Goal: Navigation & Orientation: Find specific page/section

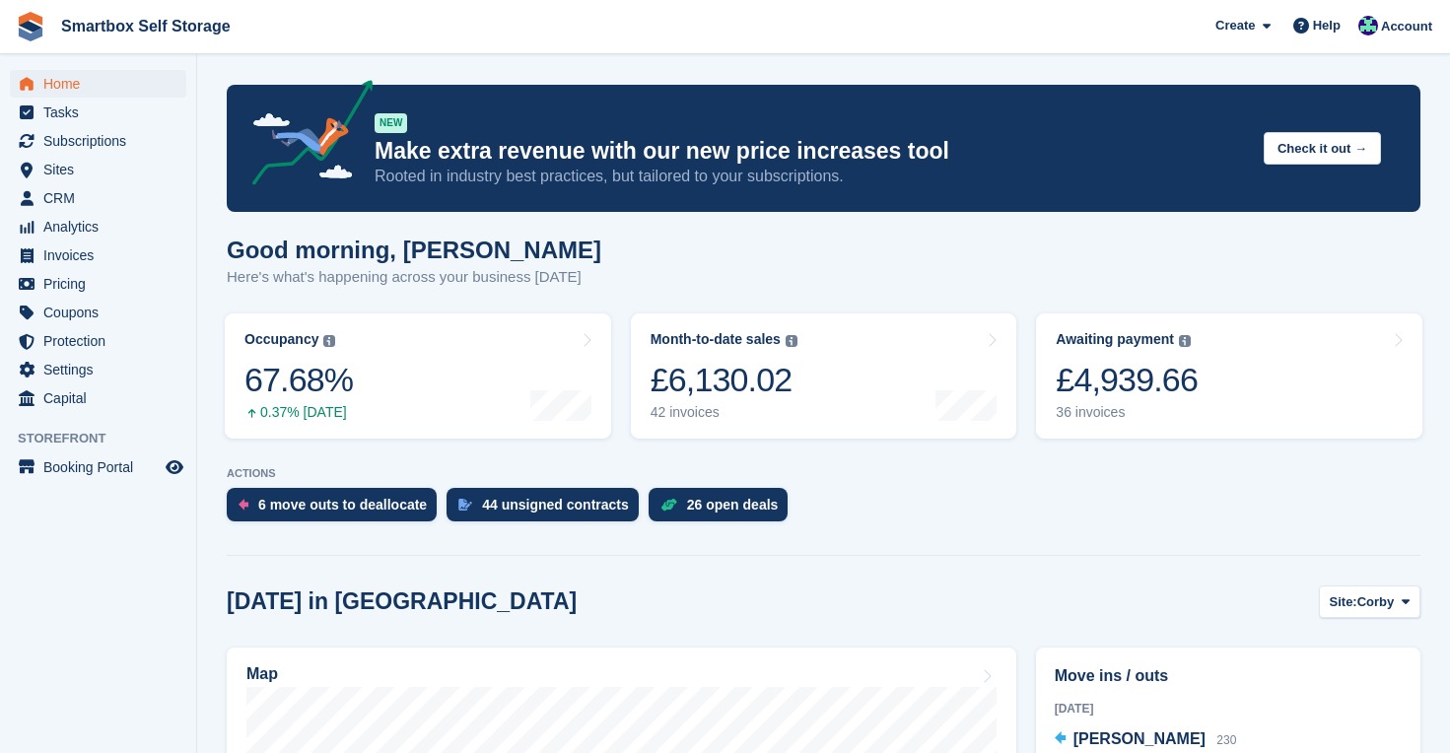
click at [62, 77] on span "Home" at bounding box center [102, 84] width 118 height 28
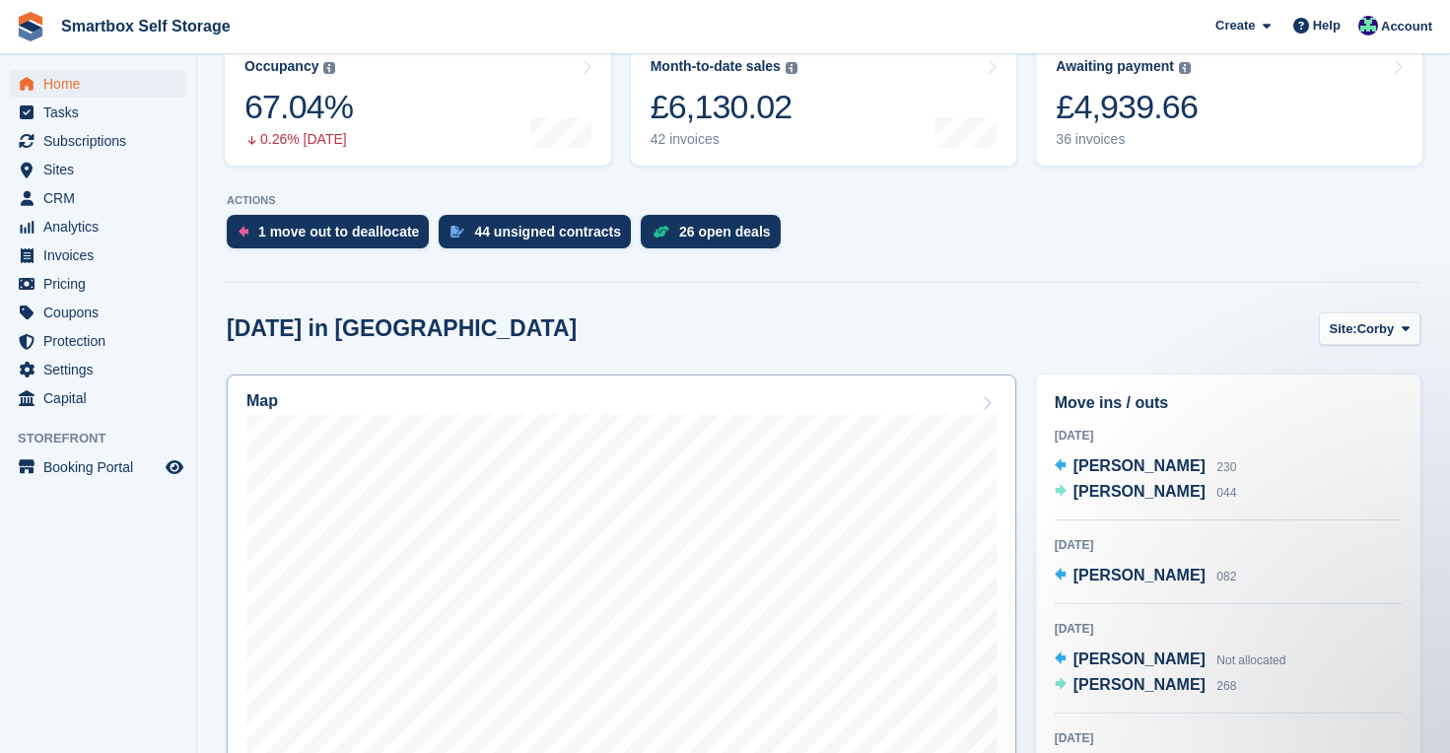
scroll to position [273, 0]
click at [1124, 468] on span "[PERSON_NAME]" at bounding box center [1140, 465] width 132 height 17
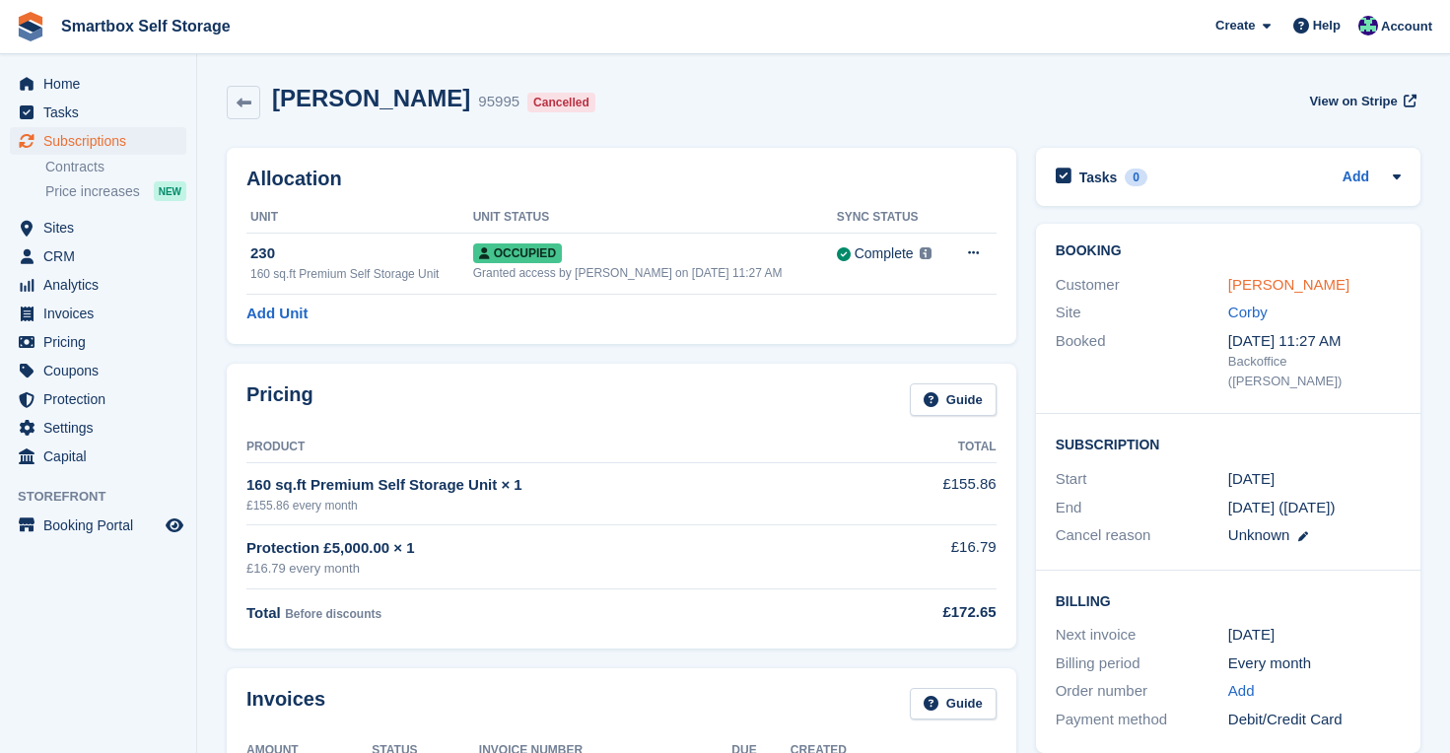
click at [1253, 284] on link "[PERSON_NAME]" at bounding box center [1289, 284] width 121 height 17
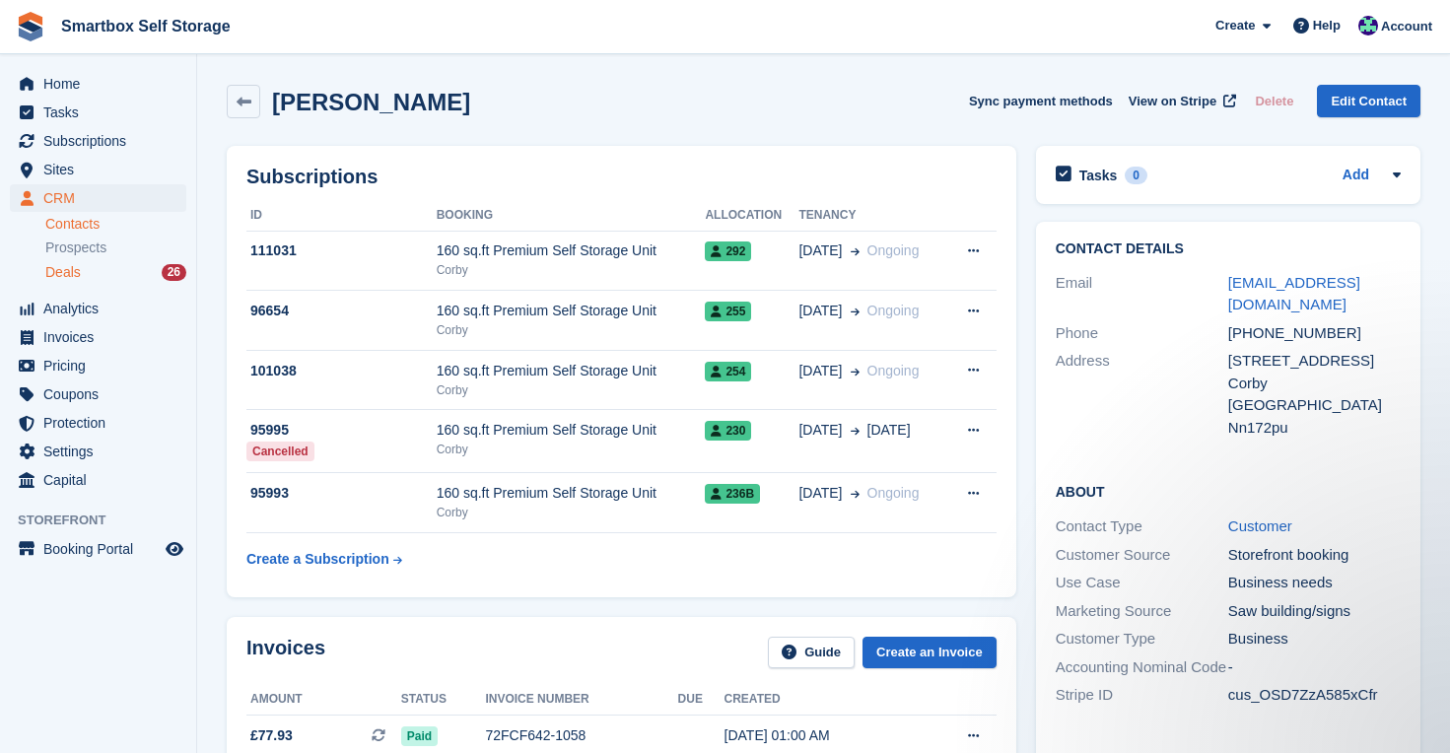
click at [135, 267] on div "Deals 26" at bounding box center [115, 272] width 141 height 19
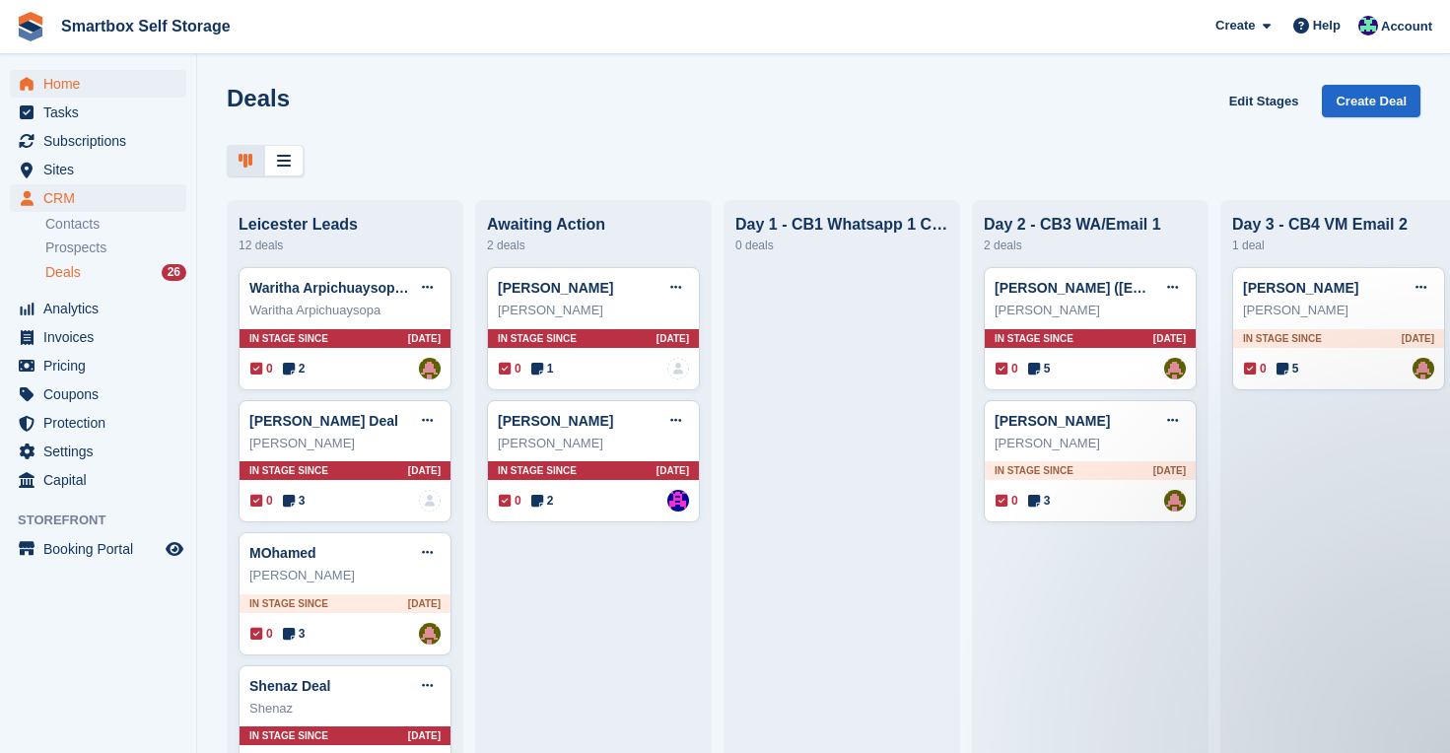
click at [68, 79] on span "Home" at bounding box center [102, 84] width 118 height 28
